Goal: Transaction & Acquisition: Purchase product/service

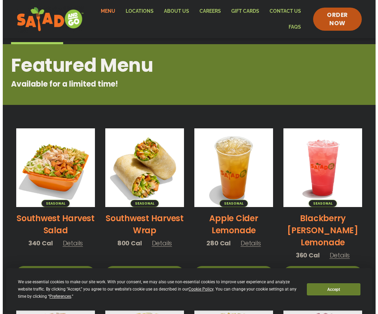
scroll to position [104, 0]
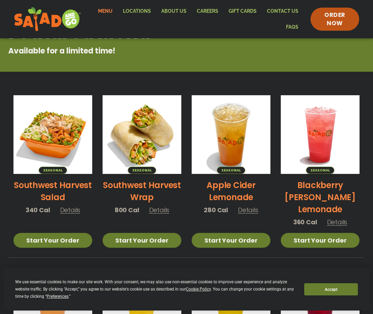
click at [57, 155] on img at bounding box center [52, 134] width 79 height 79
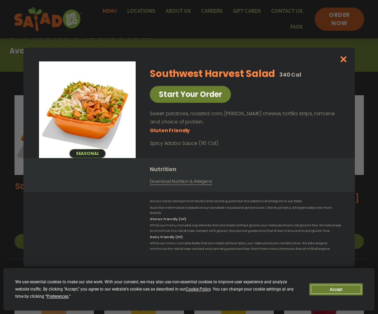
click at [345, 286] on button "Accept" at bounding box center [336, 290] width 53 height 12
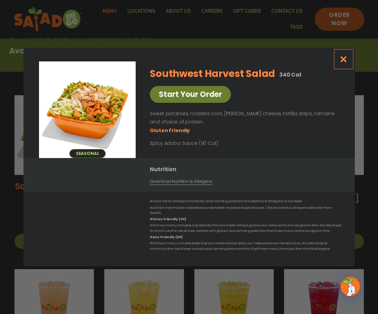
click at [346, 63] on icon "Close modal" at bounding box center [343, 59] width 9 height 7
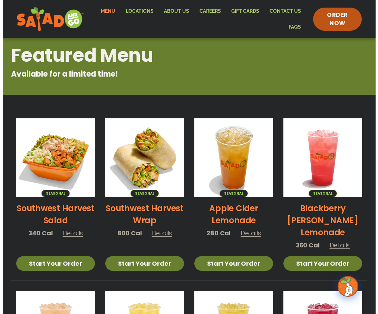
scroll to position [80, 0]
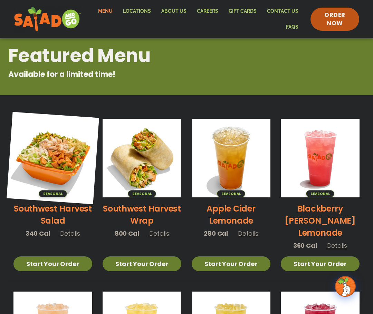
click at [59, 166] on img at bounding box center [53, 158] width 93 height 93
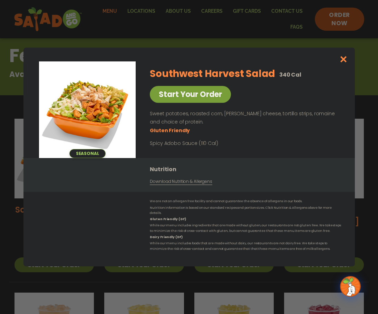
click at [198, 102] on link "Start Your Order" at bounding box center [190, 94] width 81 height 17
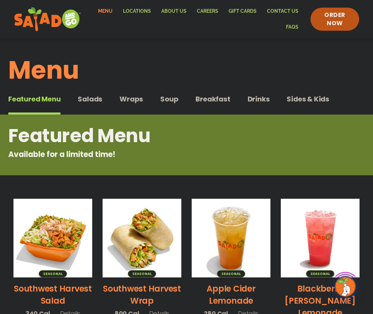
scroll to position [104, 0]
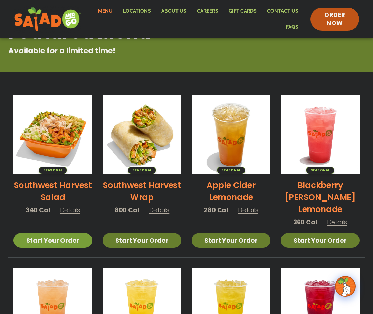
click at [80, 239] on link "Start Your Order" at bounding box center [52, 240] width 79 height 15
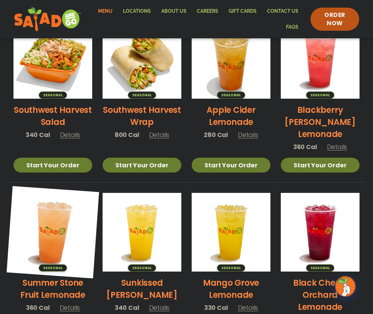
scroll to position [173, 0]
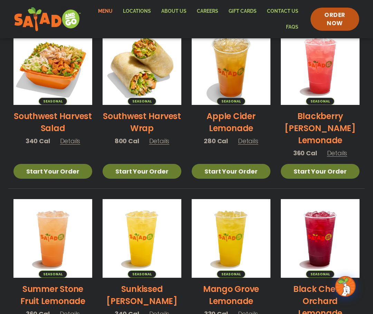
click at [71, 183] on li "Seasonal Southwest Harvest Salad 340 Cal Details Start Your Order Seasonal Star…" at bounding box center [52, 107] width 89 height 163
click at [72, 178] on link "Start Your Order" at bounding box center [52, 171] width 79 height 15
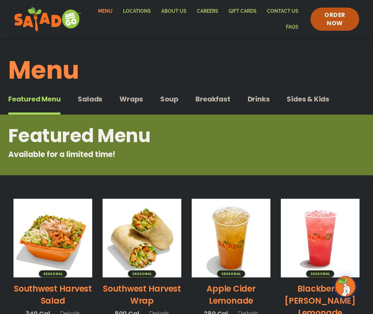
click at [76, 96] on div "Featured Menu Featured Menu Salads Salads Wraps Wraps Soup Soup Breakfast Break…" at bounding box center [186, 103] width 356 height 23
click at [87, 102] on span "Salads" at bounding box center [90, 99] width 25 height 10
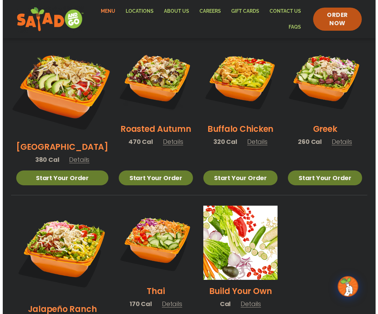
scroll to position [380, 0]
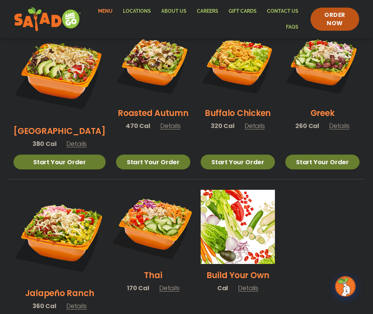
click at [145, 202] on img at bounding box center [153, 226] width 87 height 87
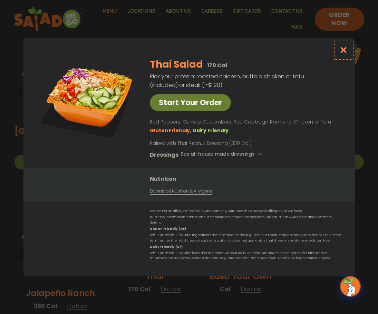
click at [341, 52] on icon "Close modal" at bounding box center [343, 49] width 9 height 7
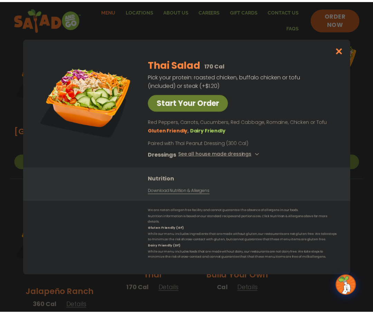
scroll to position [367, 0]
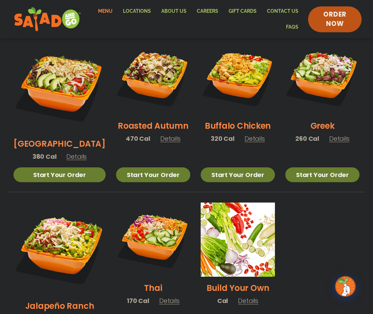
click at [329, 19] on span "ORDER NOW" at bounding box center [335, 19] width 38 height 18
